Goal: Contribute content: Add original content to the website for others to see

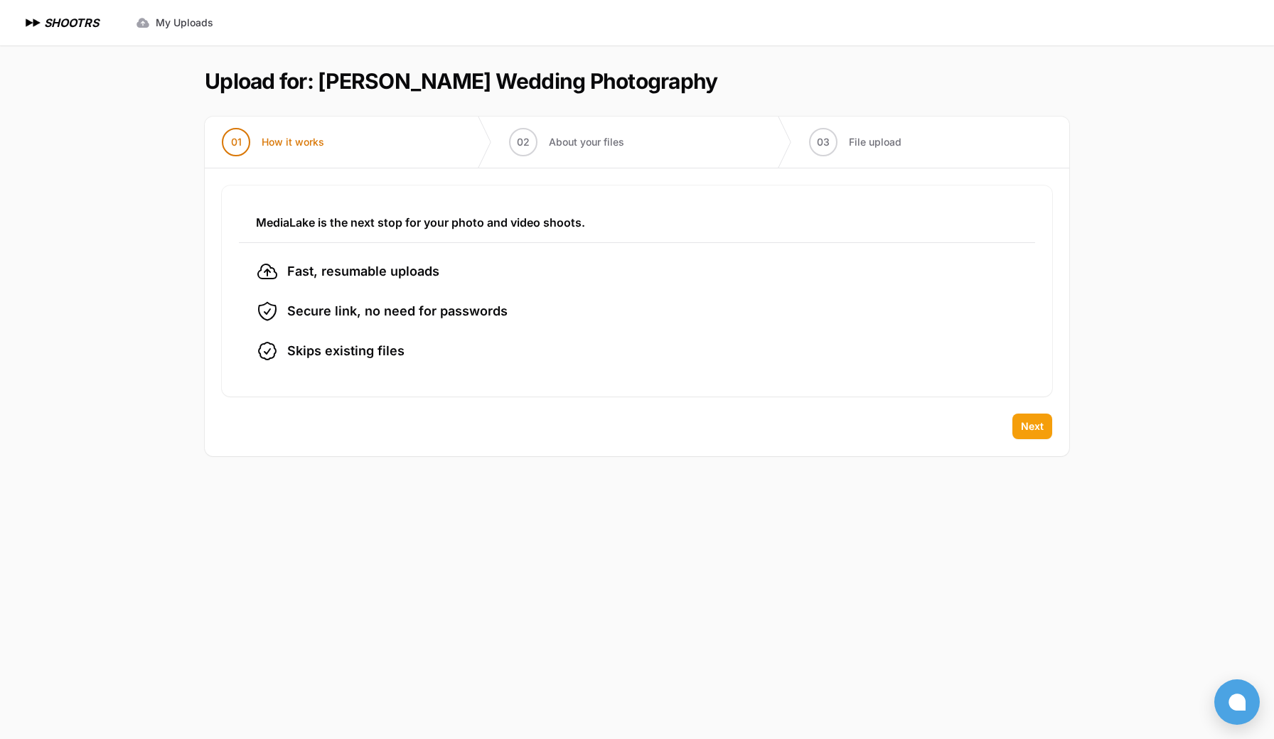
click at [1042, 431] on span "Next" at bounding box center [1032, 426] width 23 height 14
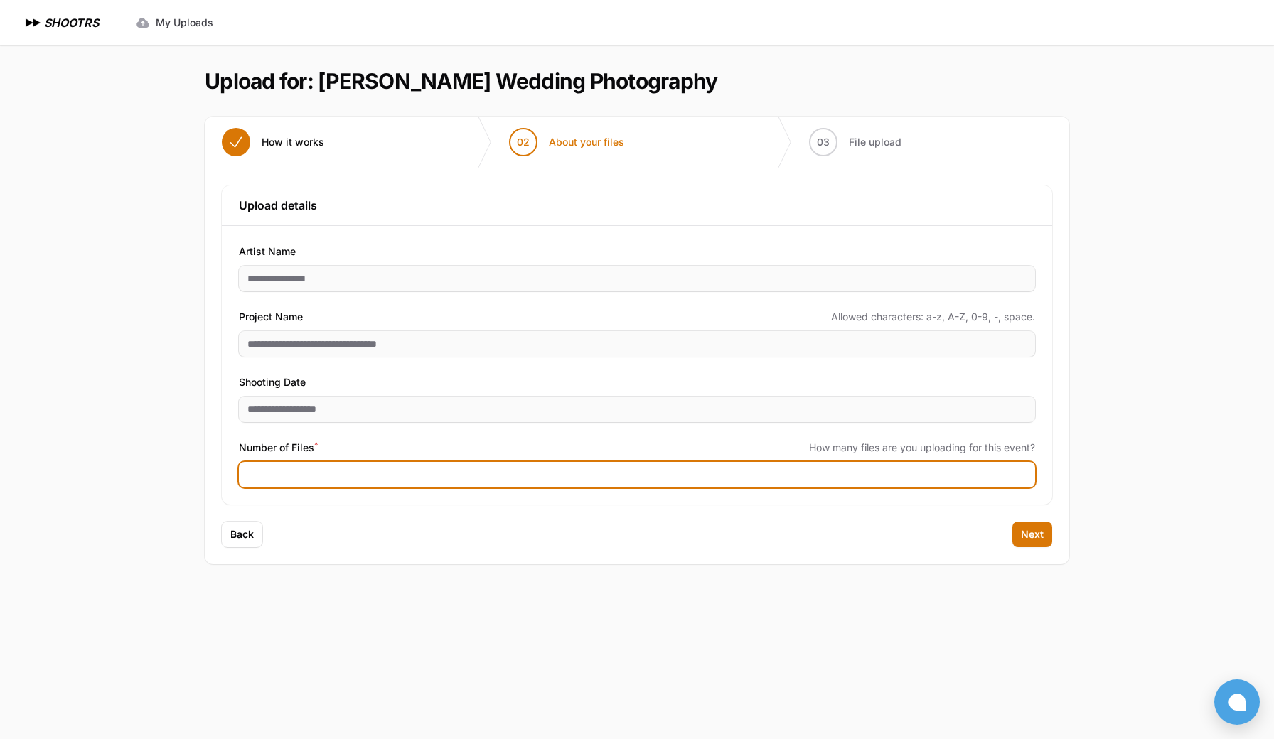
click at [938, 474] on input "Number of Files *" at bounding box center [637, 475] width 796 height 26
type input "****"
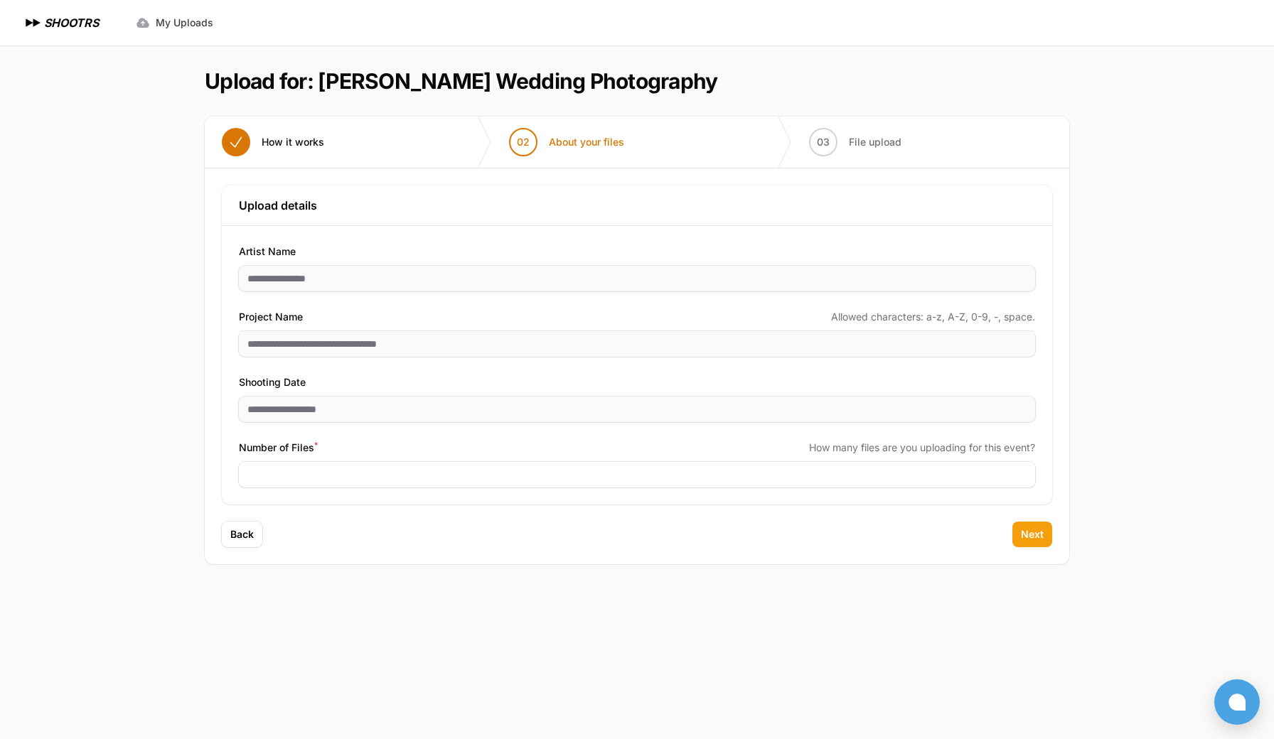
click at [1037, 542] on button "Next" at bounding box center [1032, 535] width 40 height 26
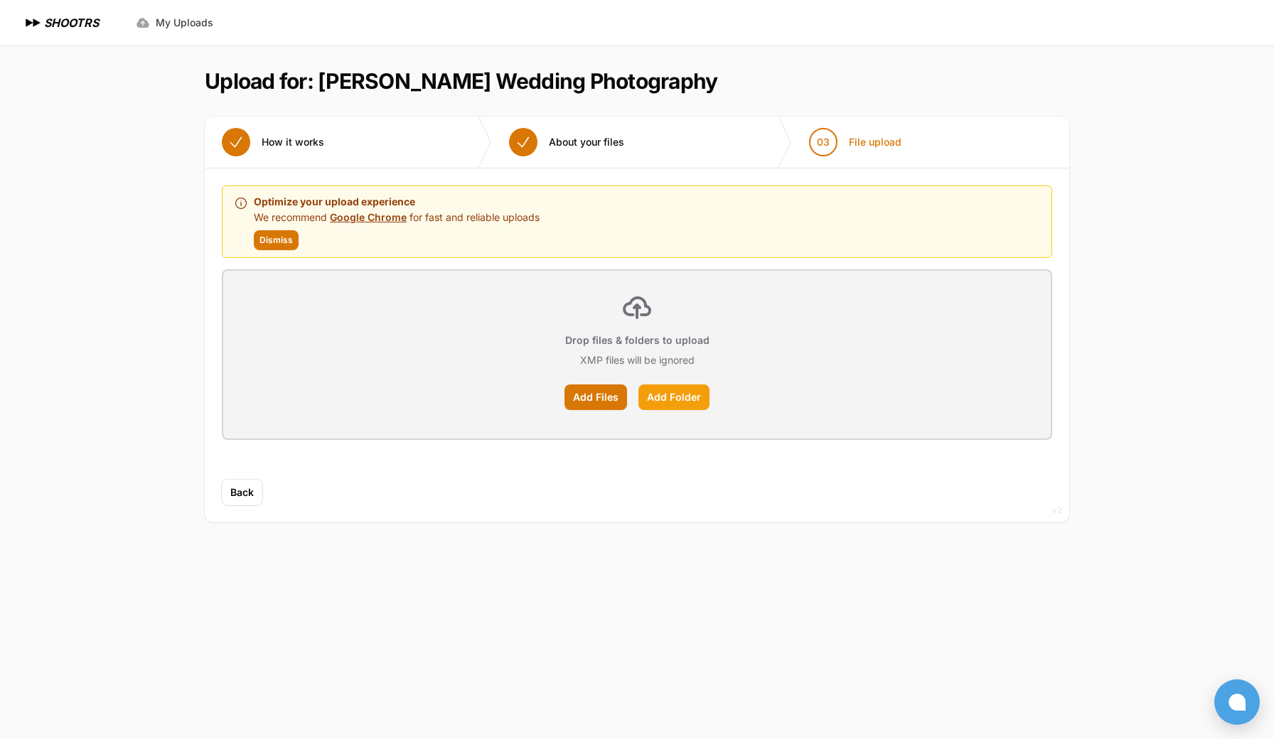
click at [673, 399] on label "Add Folder" at bounding box center [673, 398] width 71 height 26
click at [0, 0] on input "Add Folder" at bounding box center [0, 0] width 0 height 0
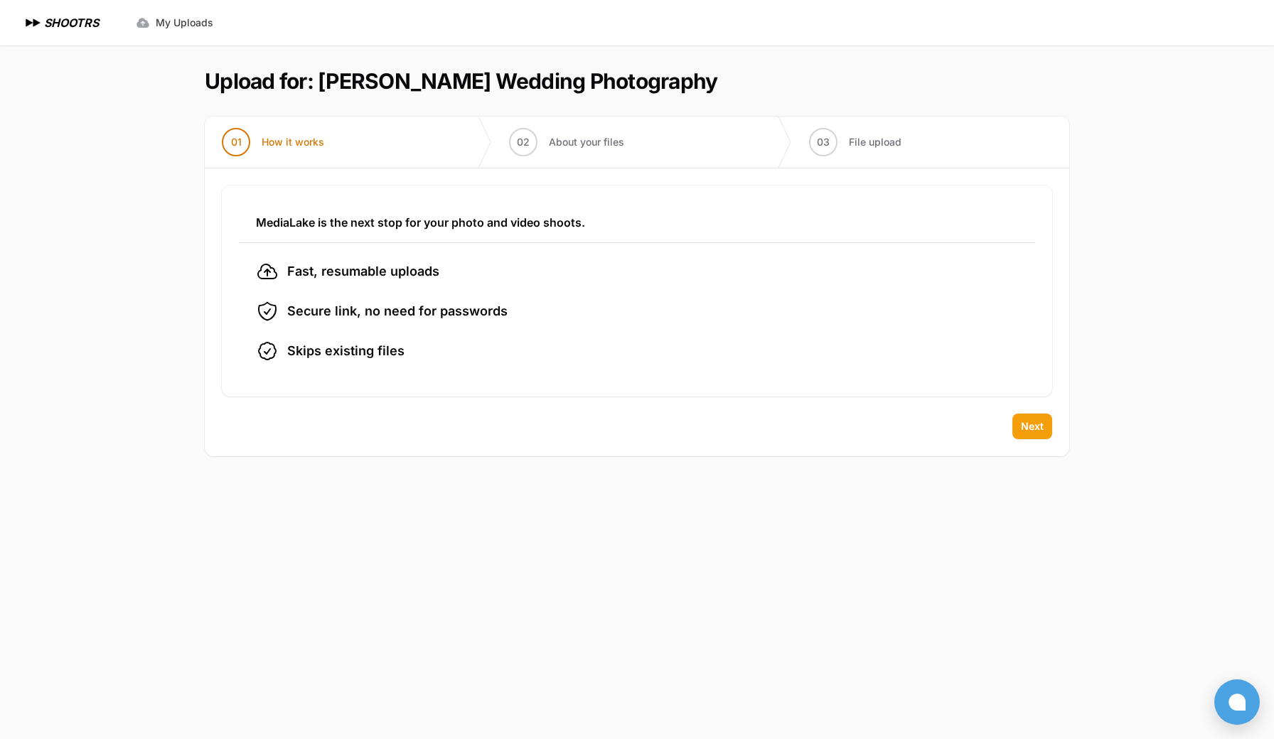
click at [1041, 429] on span "Next" at bounding box center [1032, 426] width 23 height 14
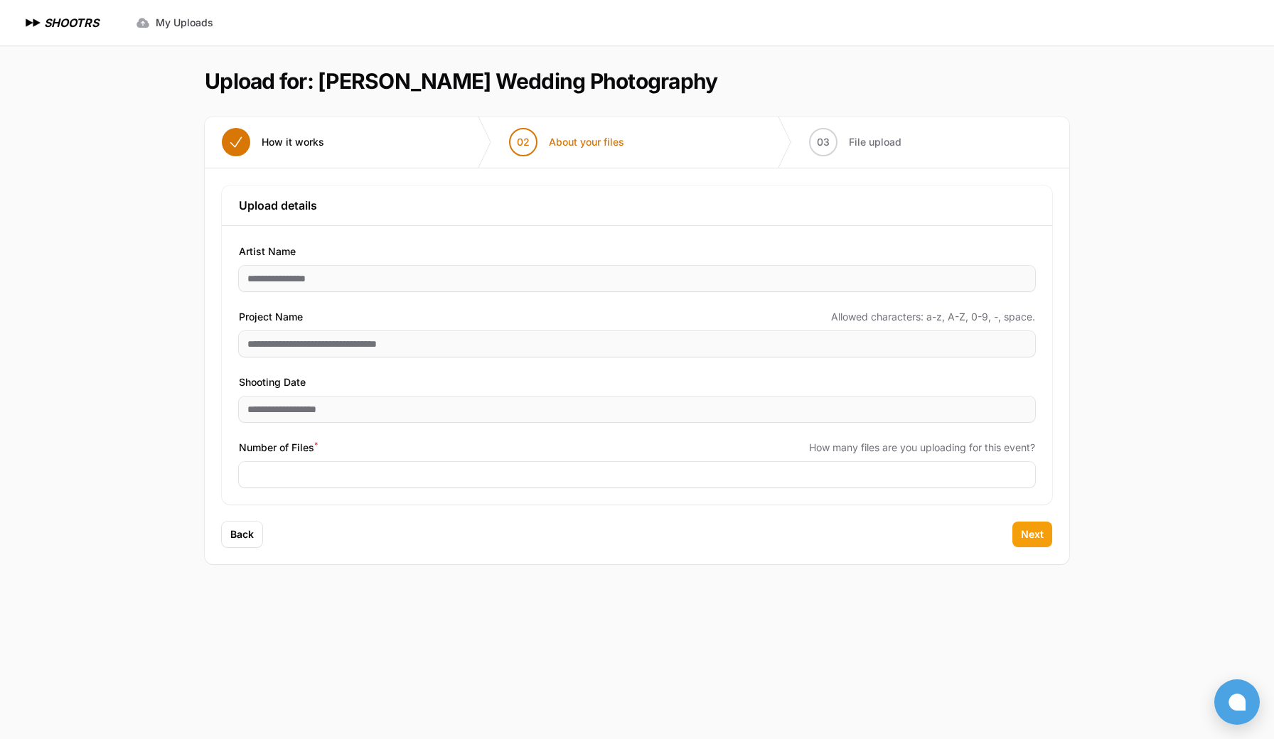
click at [1032, 535] on span "Next" at bounding box center [1032, 534] width 23 height 14
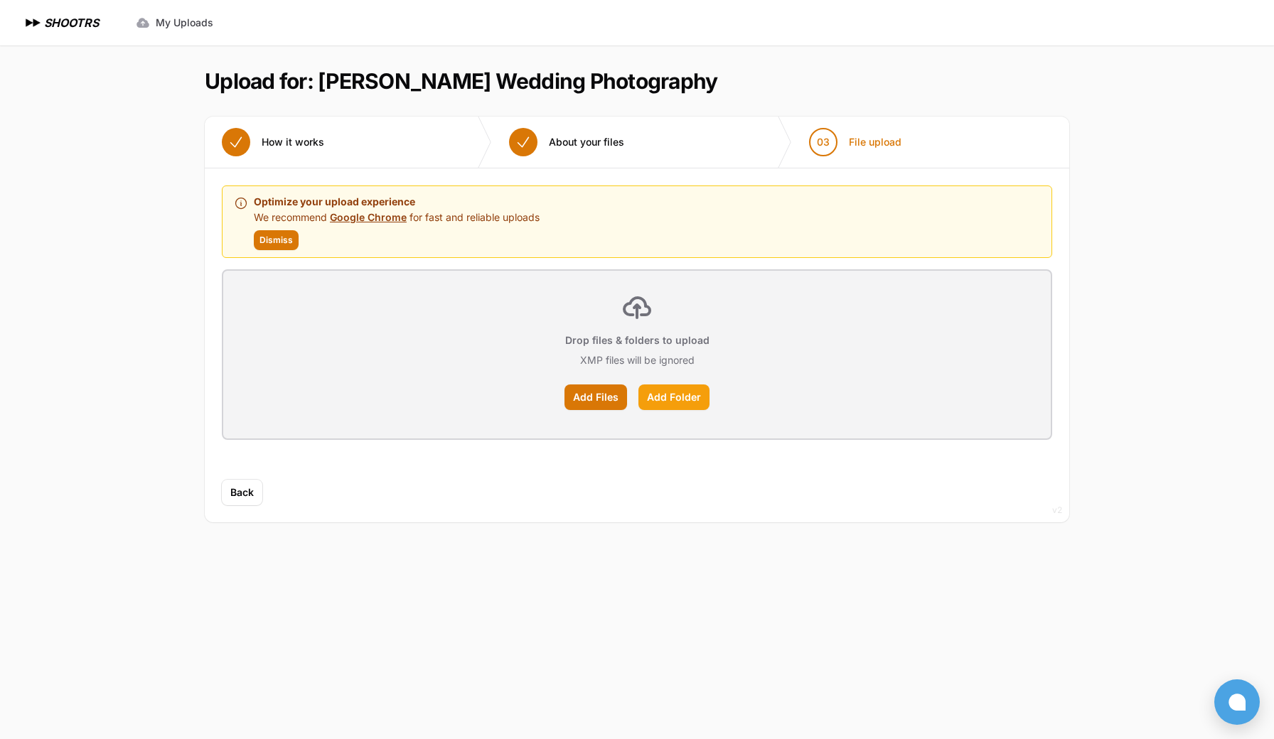
click at [667, 393] on label "Add Folder" at bounding box center [673, 398] width 71 height 26
click at [0, 0] on input "Add Folder" at bounding box center [0, 0] width 0 height 0
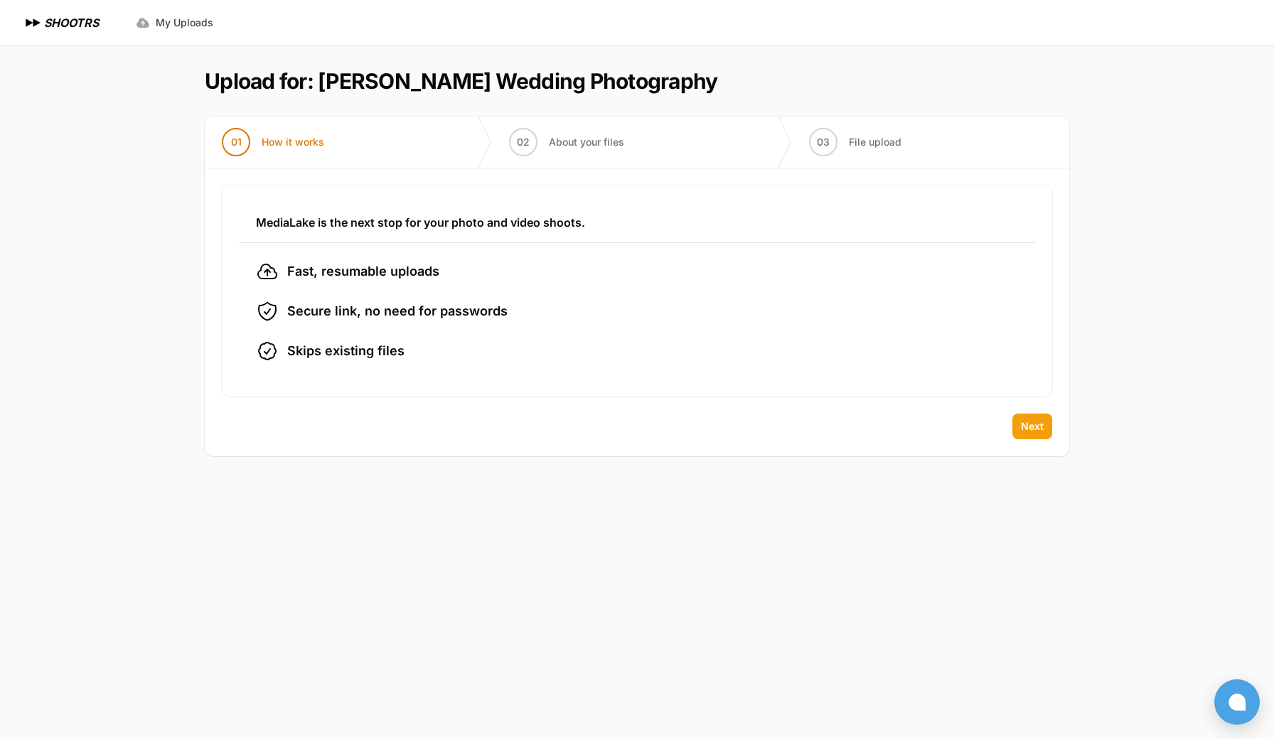
click at [1025, 432] on span "Next" at bounding box center [1032, 426] width 23 height 14
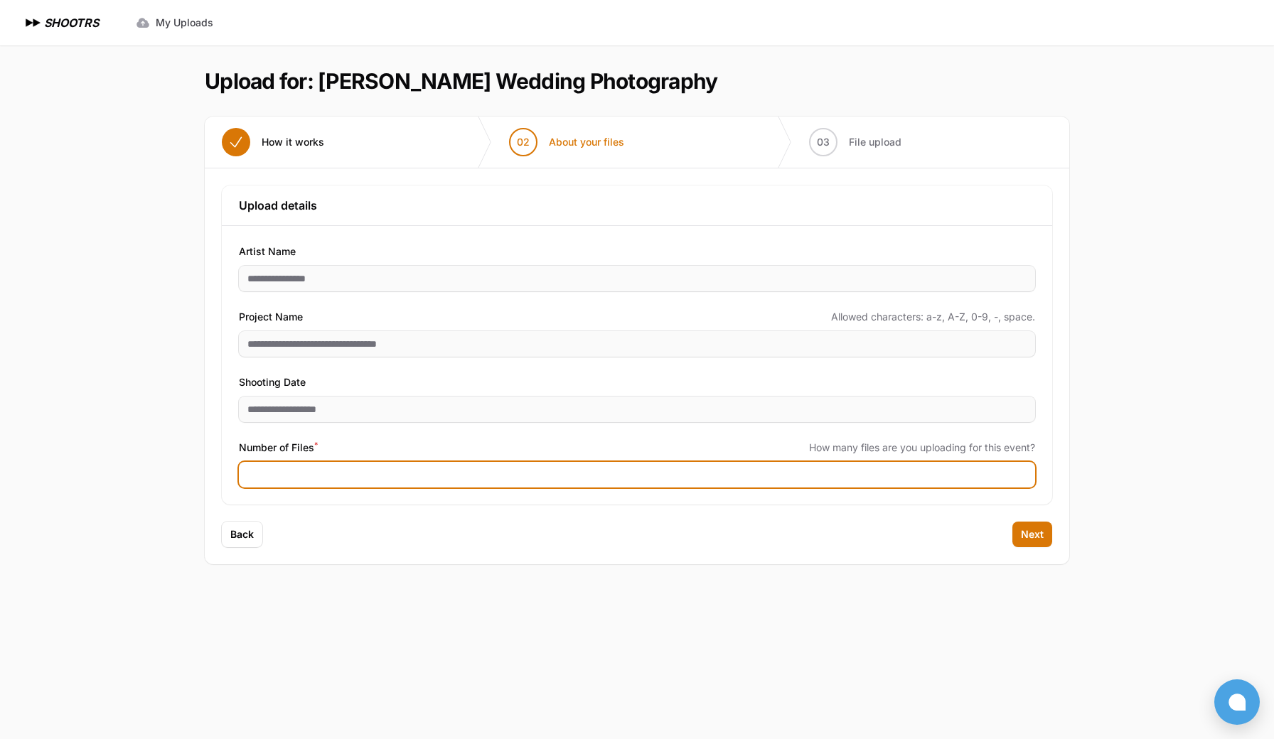
click at [399, 476] on input "****" at bounding box center [637, 475] width 796 height 26
type input "****"
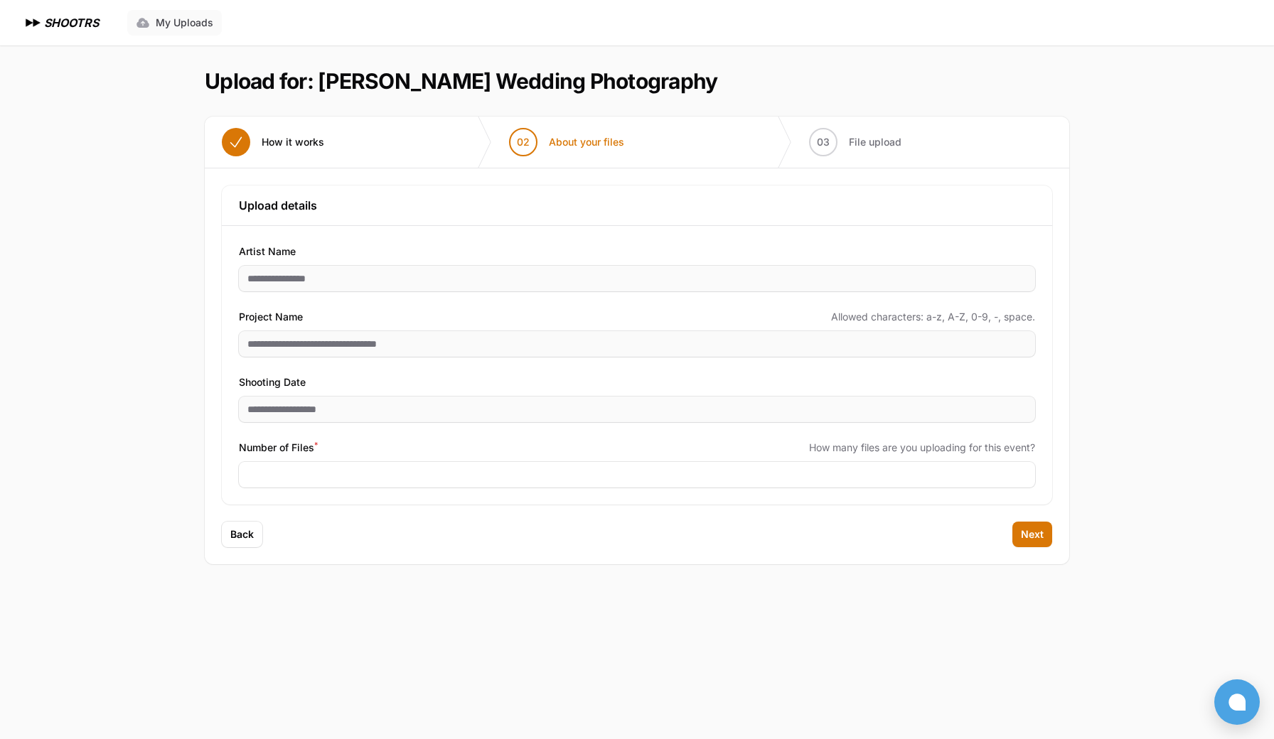
click at [176, 19] on span "My Uploads" at bounding box center [185, 23] width 58 height 14
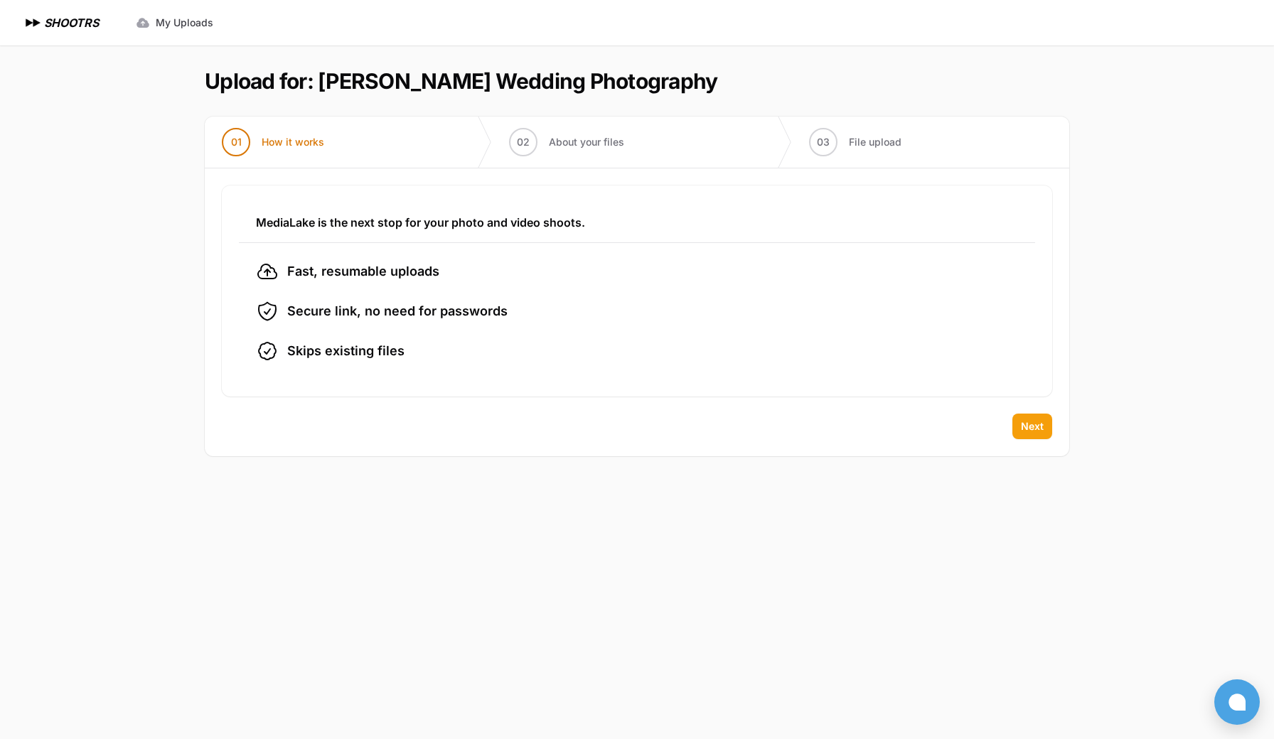
click at [1037, 424] on span "Next" at bounding box center [1032, 426] width 23 height 14
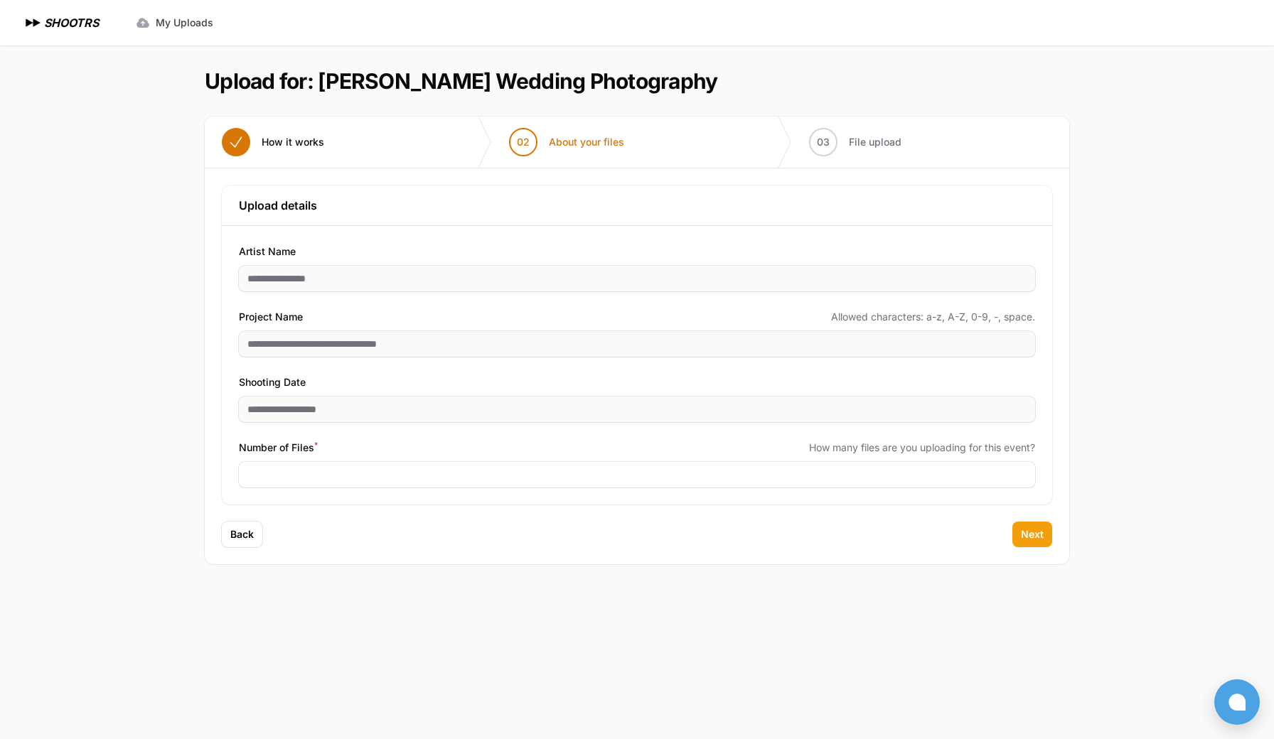
click at [1030, 533] on span "Next" at bounding box center [1032, 534] width 23 height 14
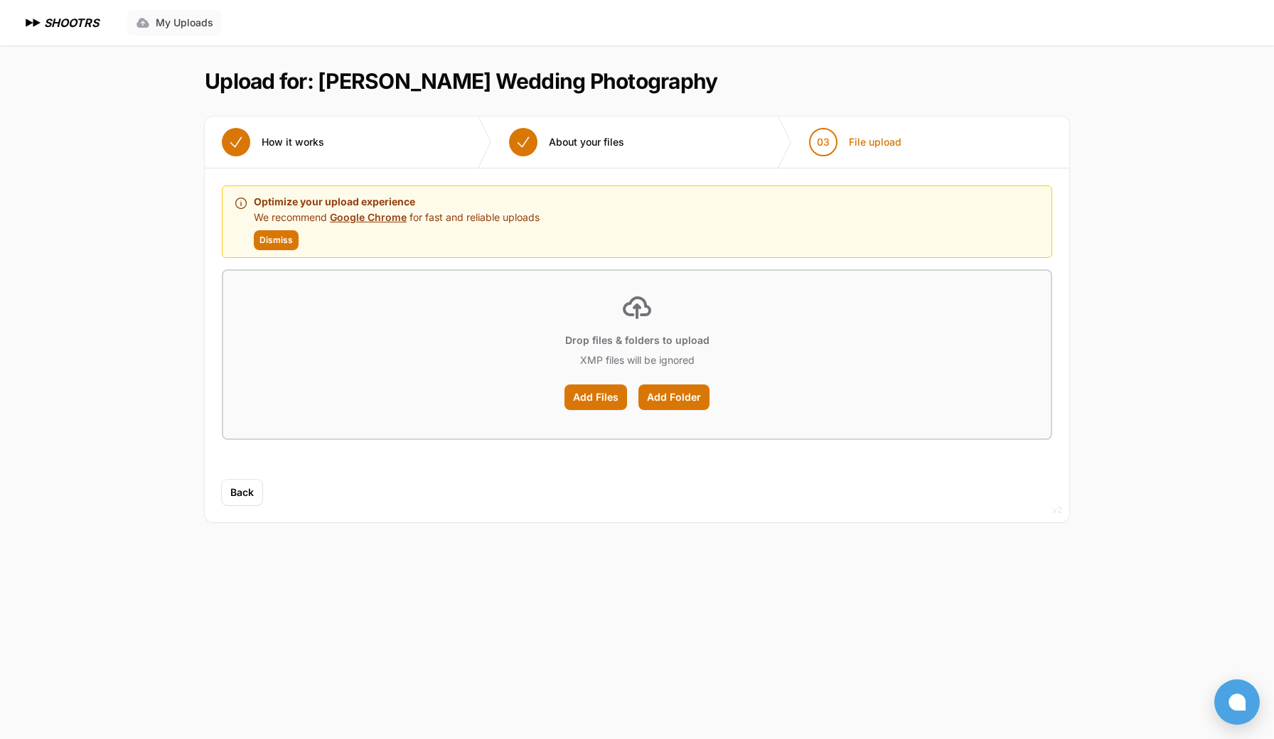
click at [198, 21] on span "My Uploads" at bounding box center [185, 23] width 58 height 14
